Goal: Check status: Check status

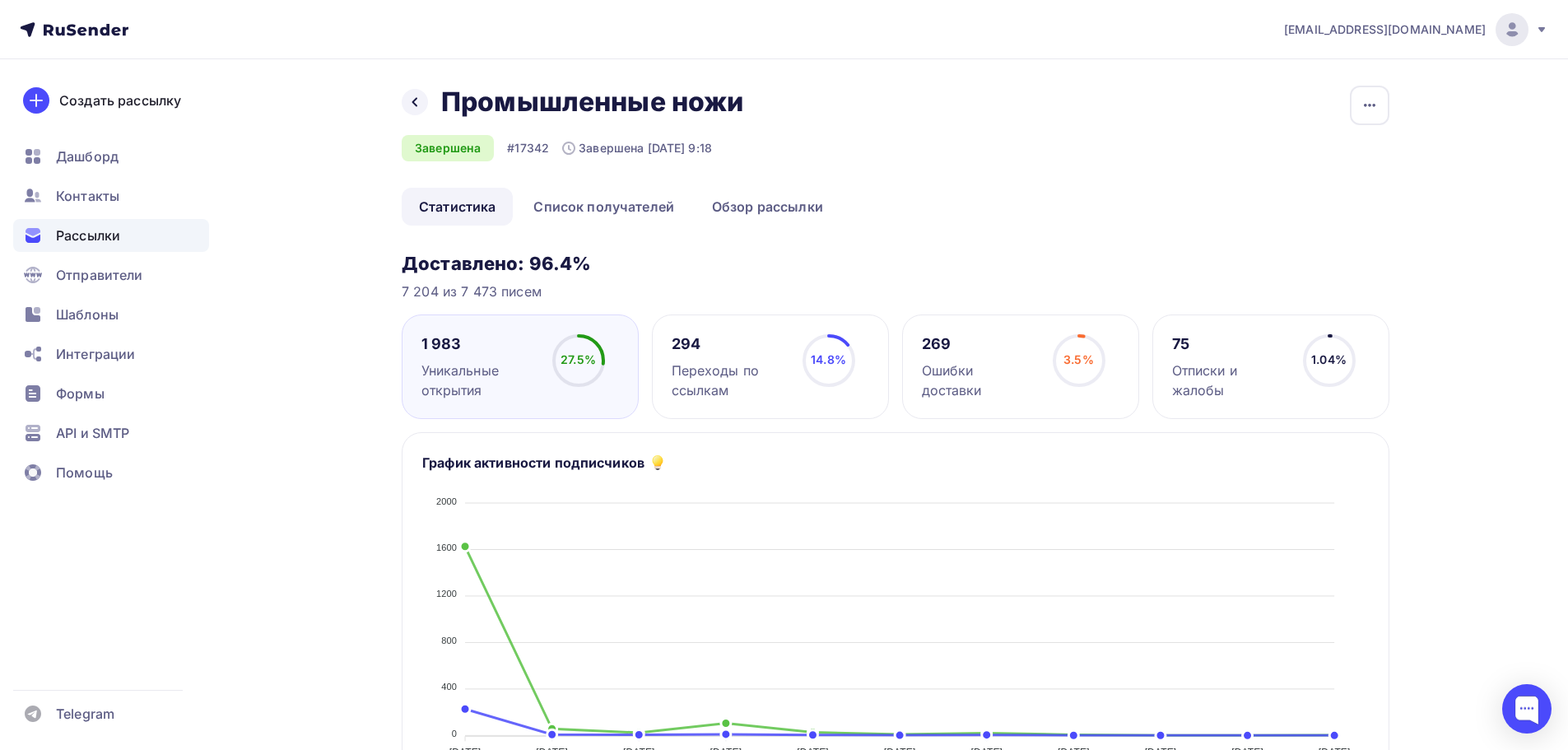
click at [116, 236] on span "Рассылки" at bounding box center [88, 236] width 64 height 20
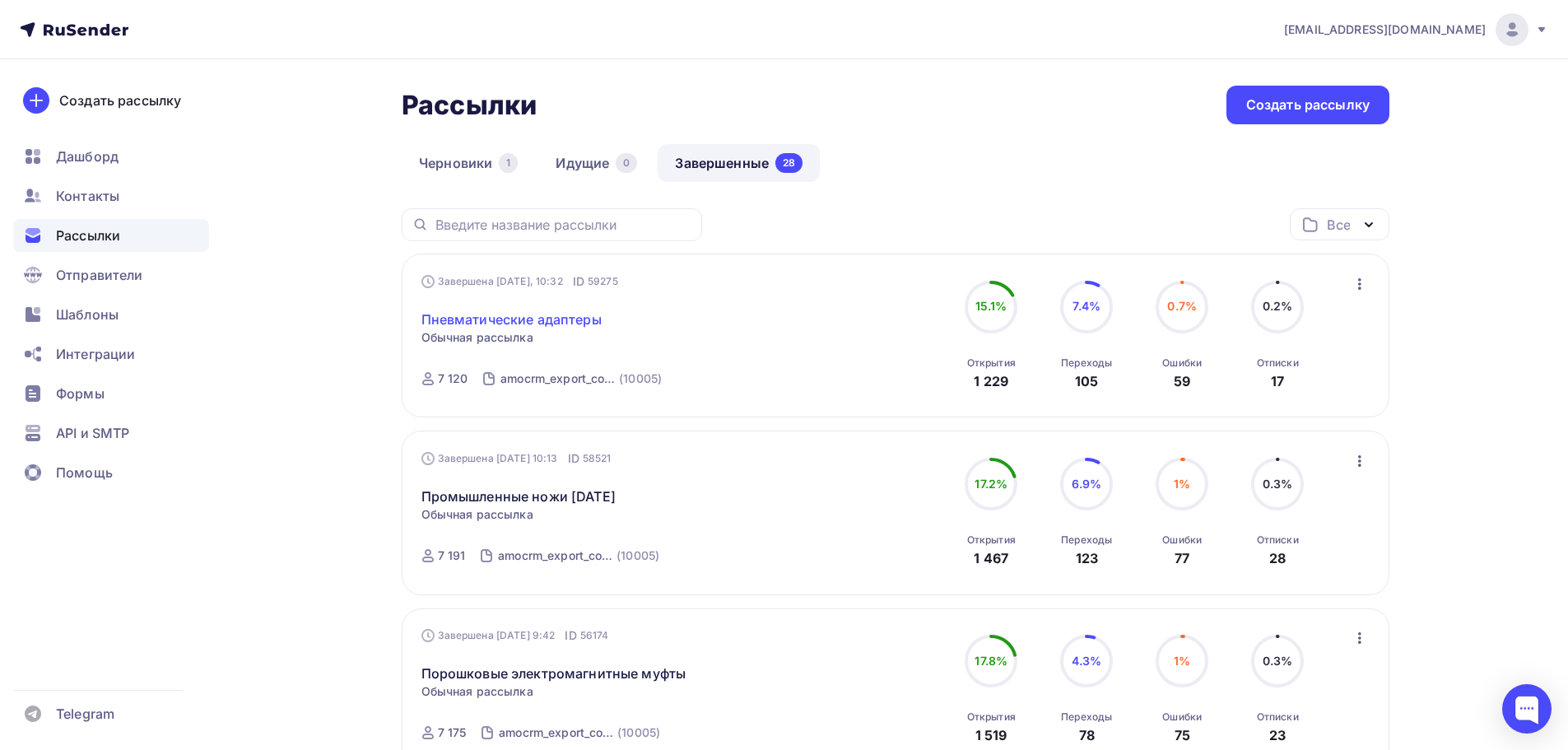
click at [527, 319] on link "Пневматические адаптеры" at bounding box center [511, 319] width 180 height 20
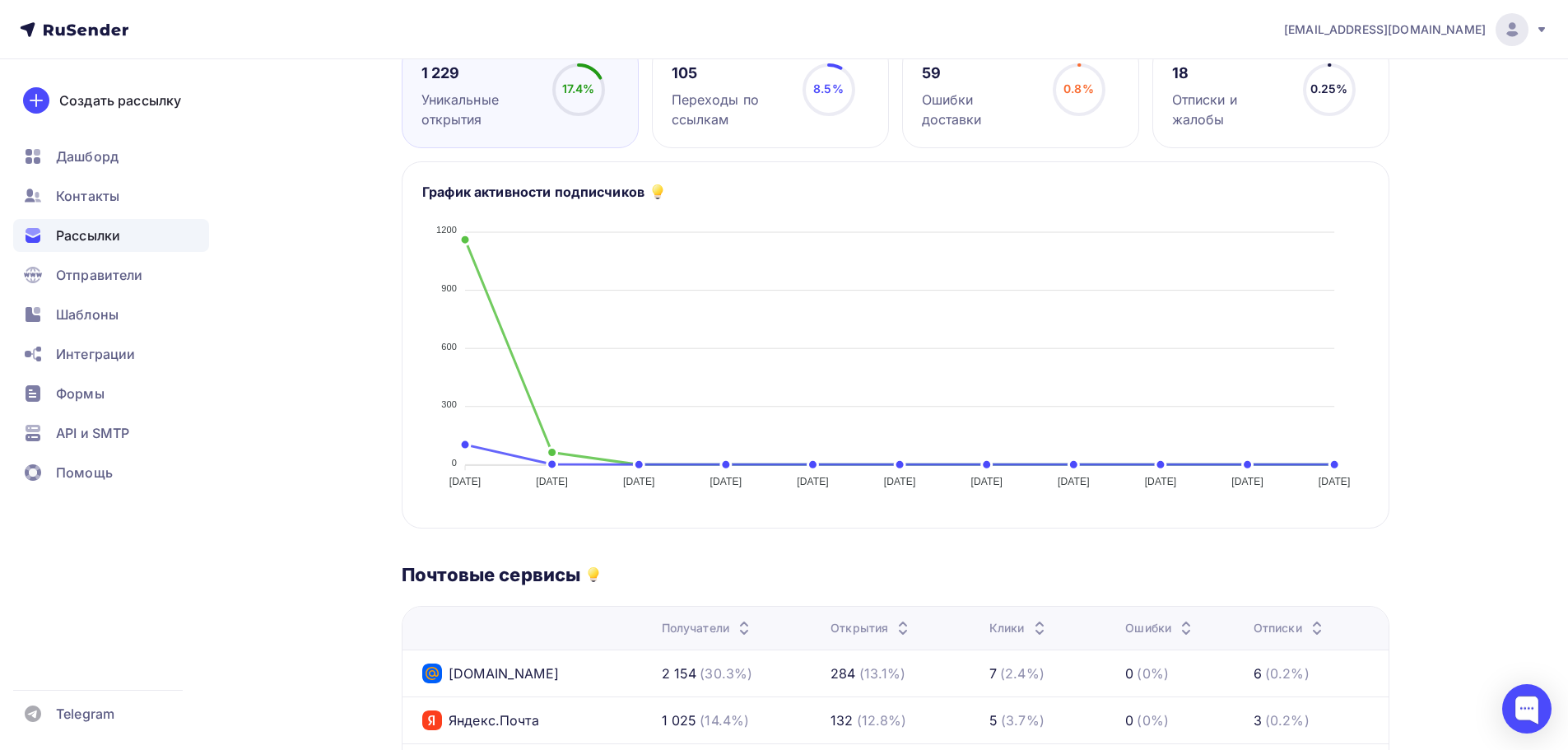
scroll to position [549, 0]
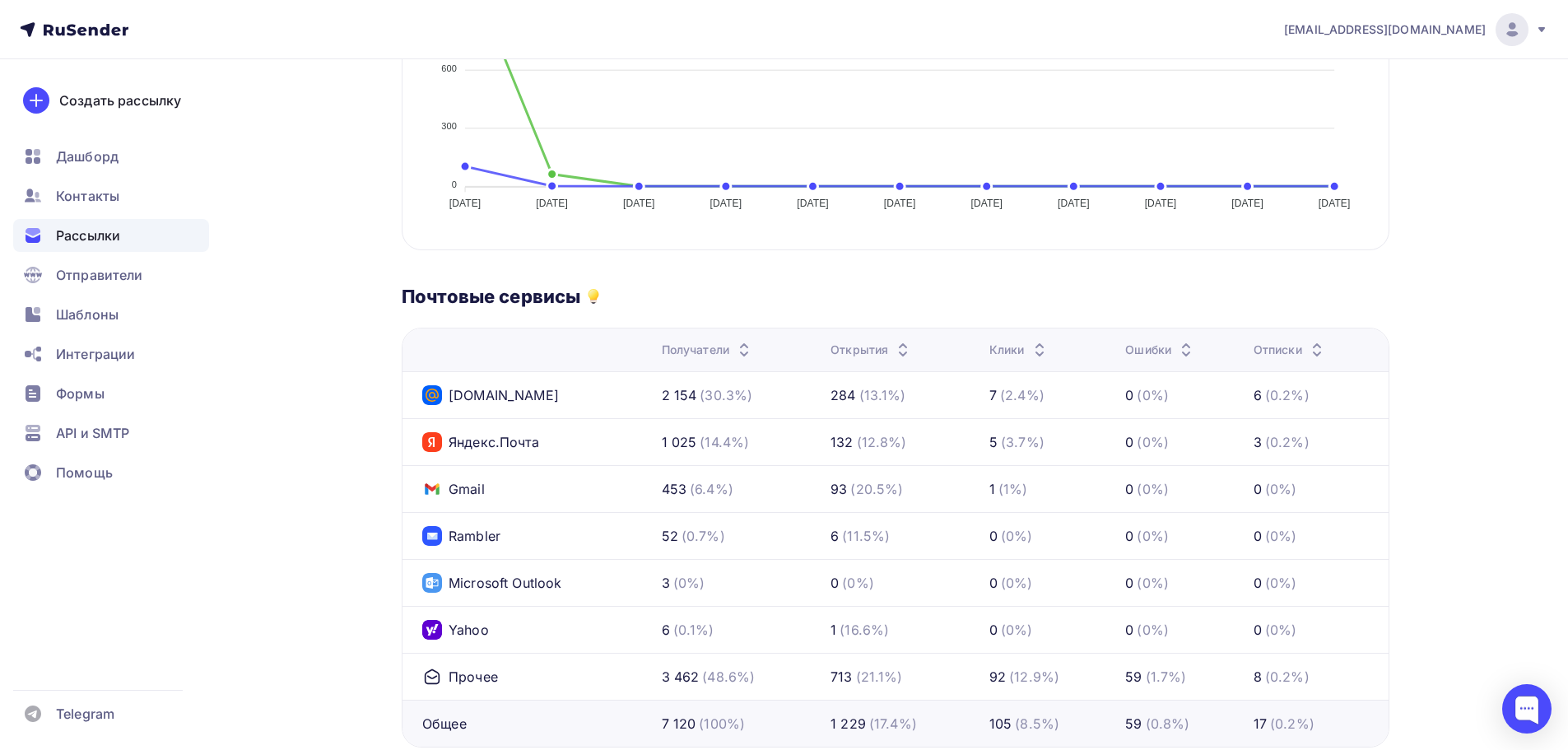
click at [95, 234] on span "Рассылки" at bounding box center [88, 236] width 64 height 20
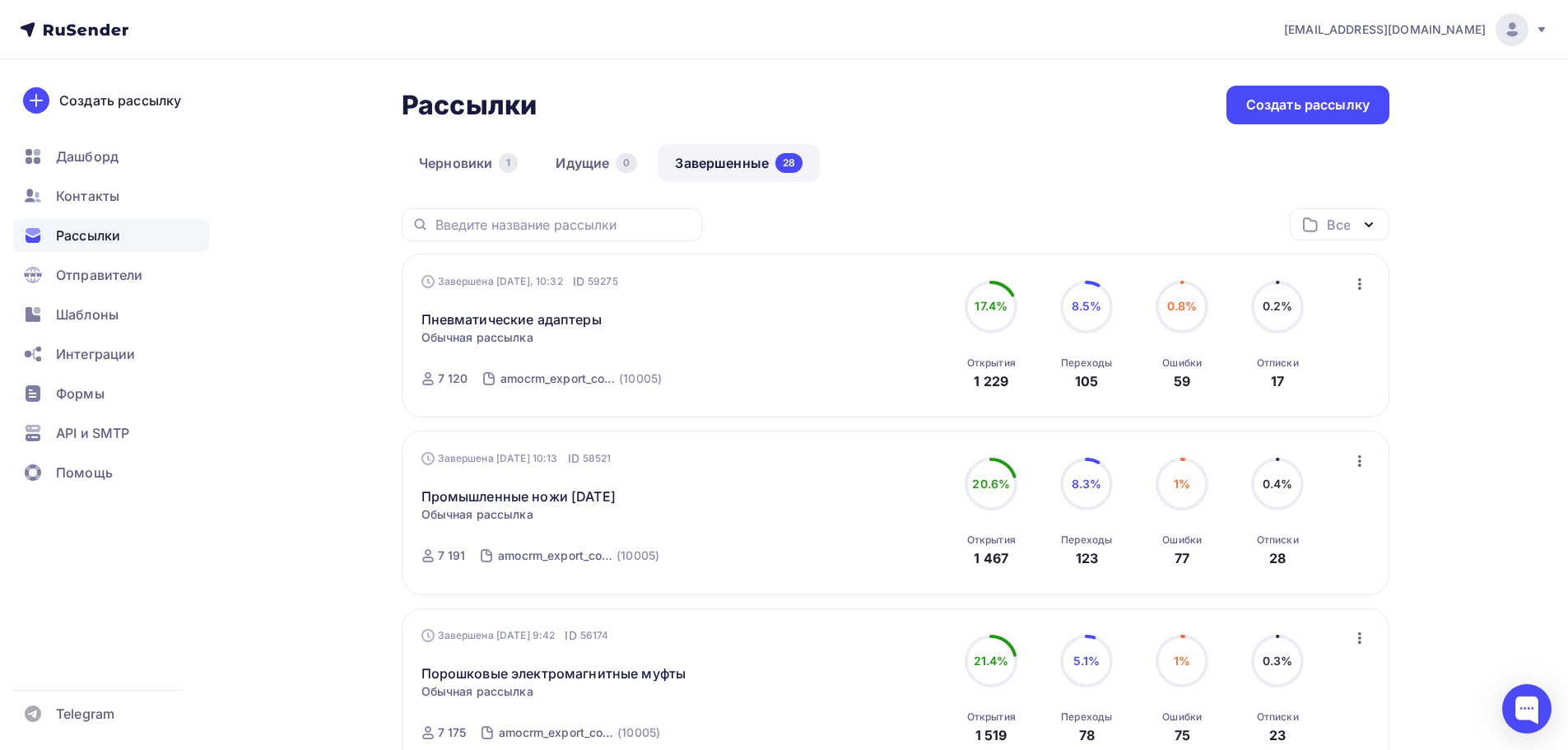
click at [1359, 278] on icon "button" at bounding box center [1360, 285] width 20 height 20
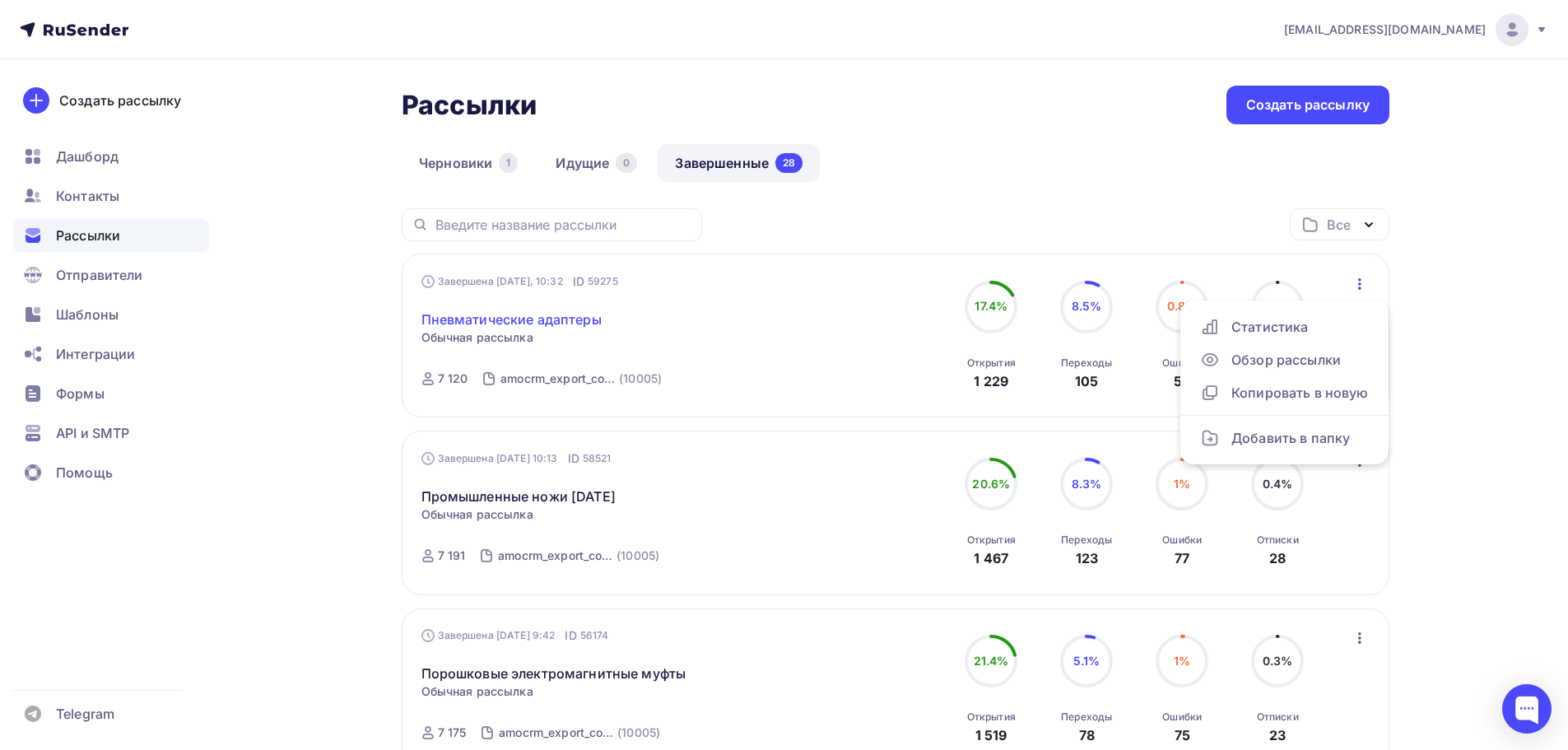
click at [473, 320] on link "Пневматические адаптеры" at bounding box center [511, 319] width 180 height 20
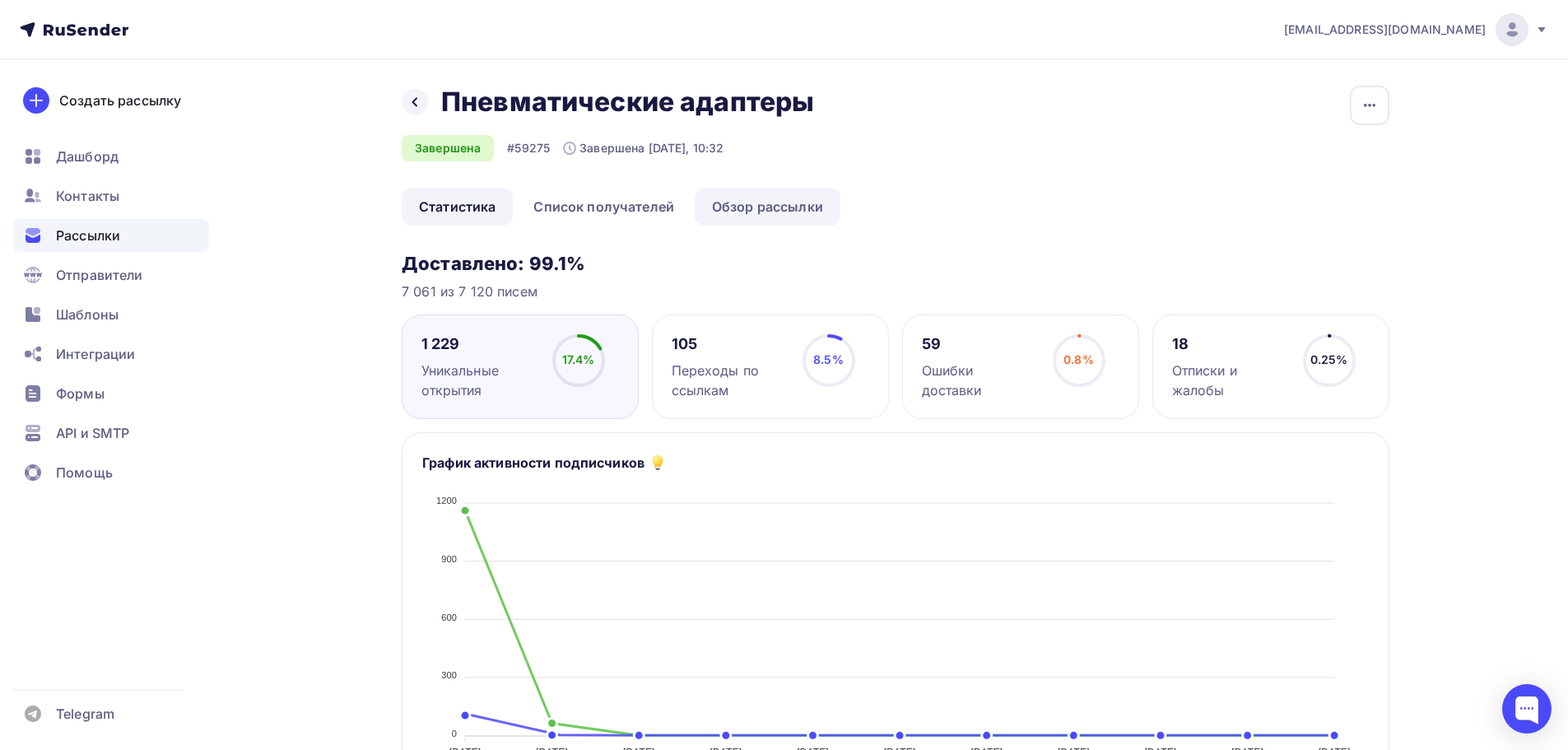
click at [788, 203] on link "Обзор рассылки" at bounding box center [767, 206] width 146 height 38
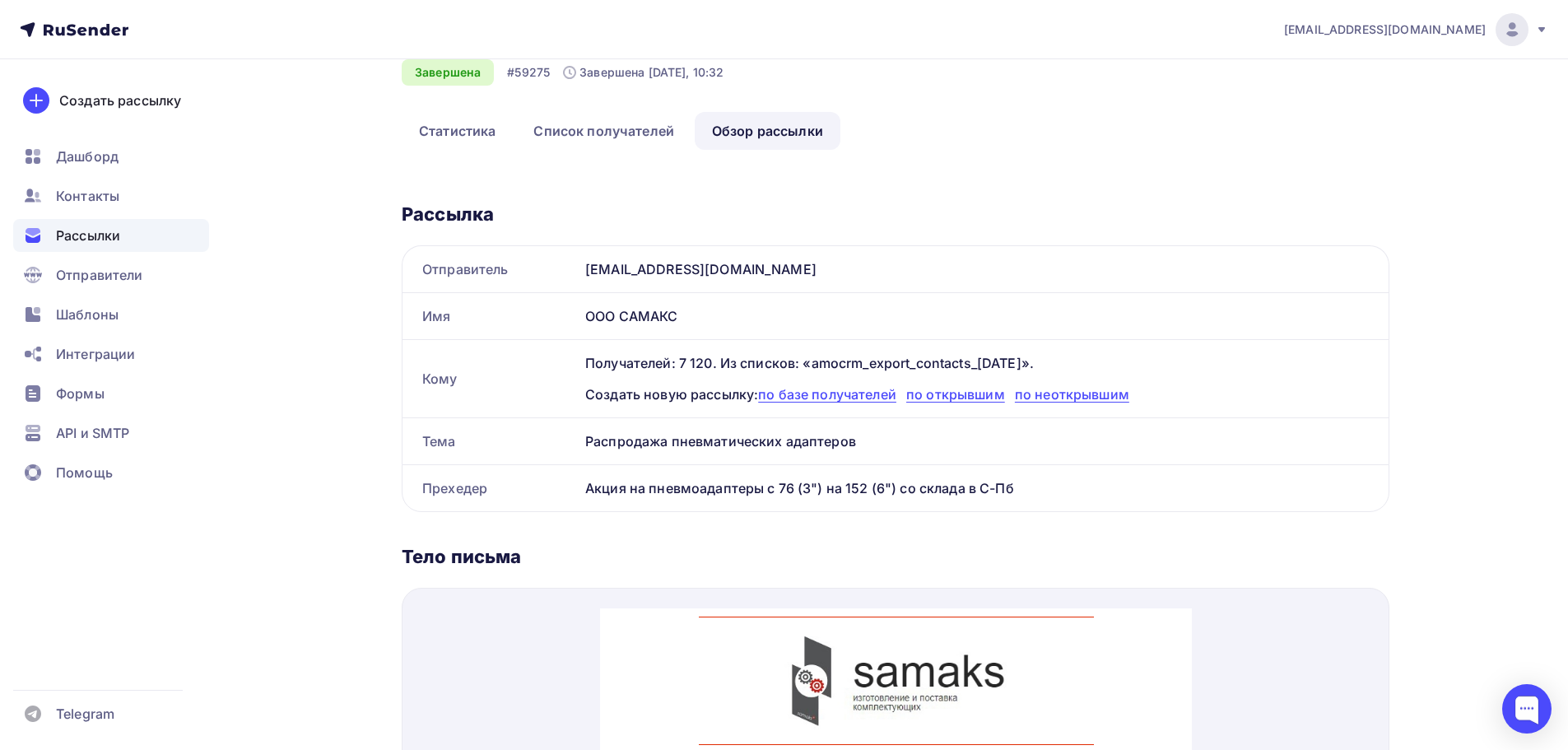
scroll to position [109, 0]
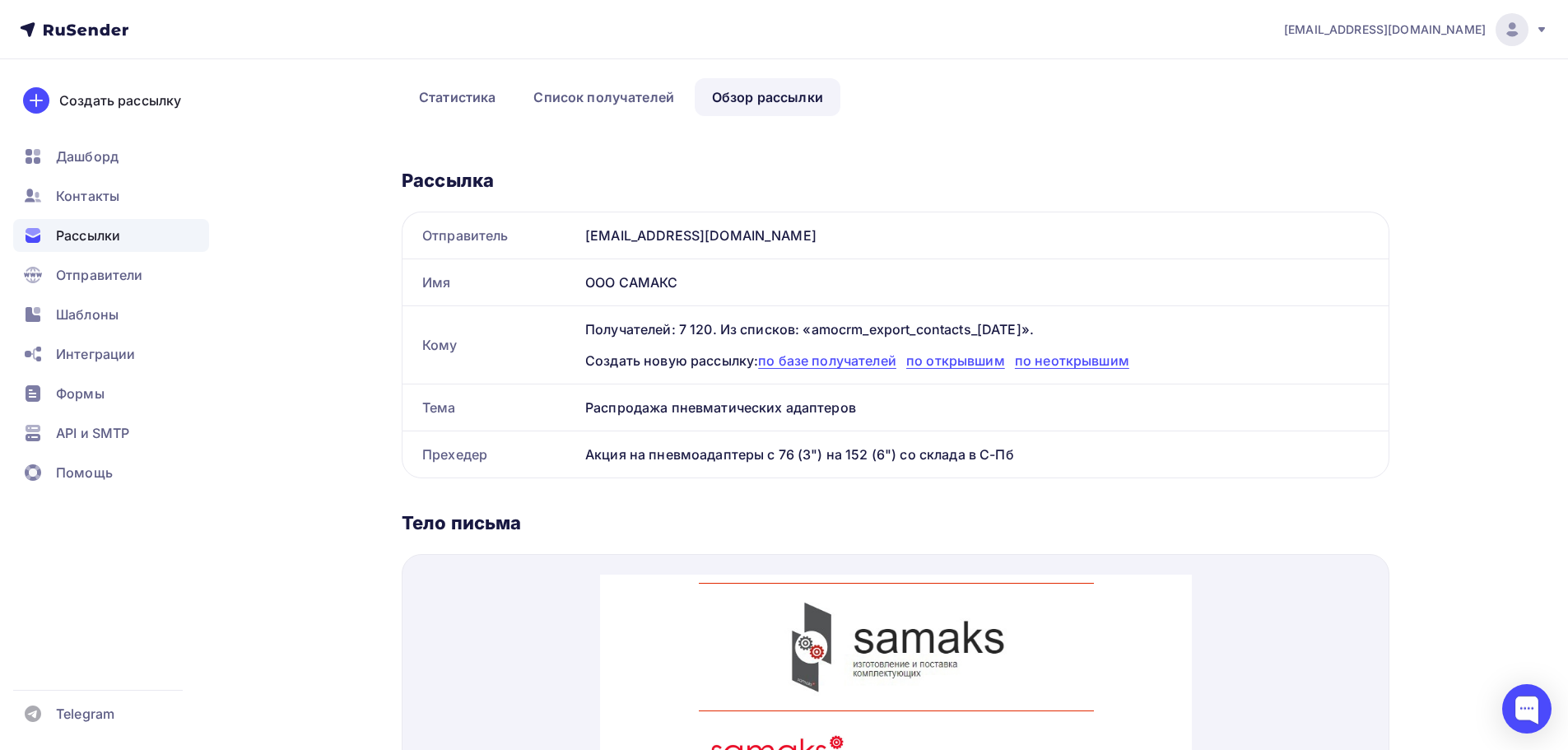
drag, startPoint x: 585, startPoint y: 409, endPoint x: 870, endPoint y: 409, distance: 285.0
click at [870, 409] on div "Распродажа пневматических адаптеров" at bounding box center [984, 408] width 810 height 46
copy div "Распродажа пневматических адаптеров"
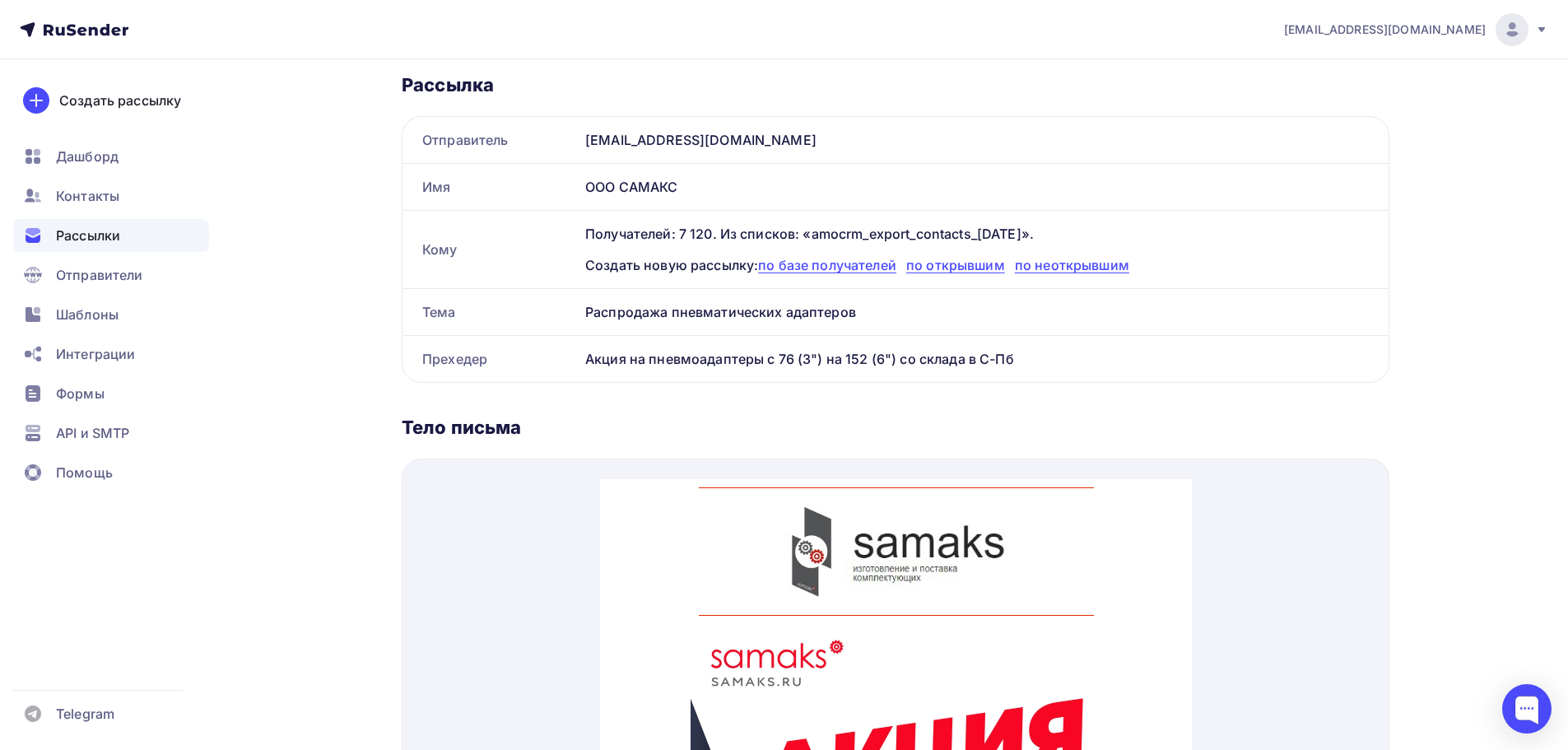
scroll to position [549, 0]
